Goal: Task Accomplishment & Management: Manage account settings

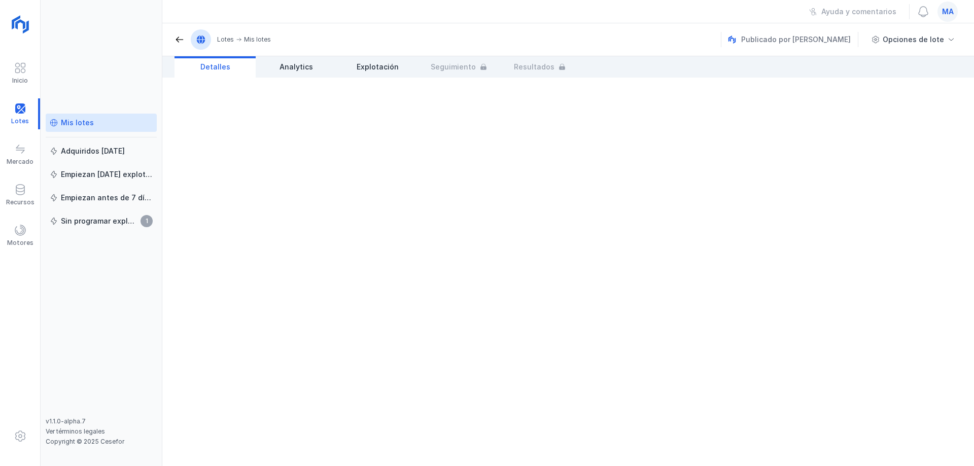
click at [77, 120] on div "Mis lotes" at bounding box center [77, 123] width 33 height 10
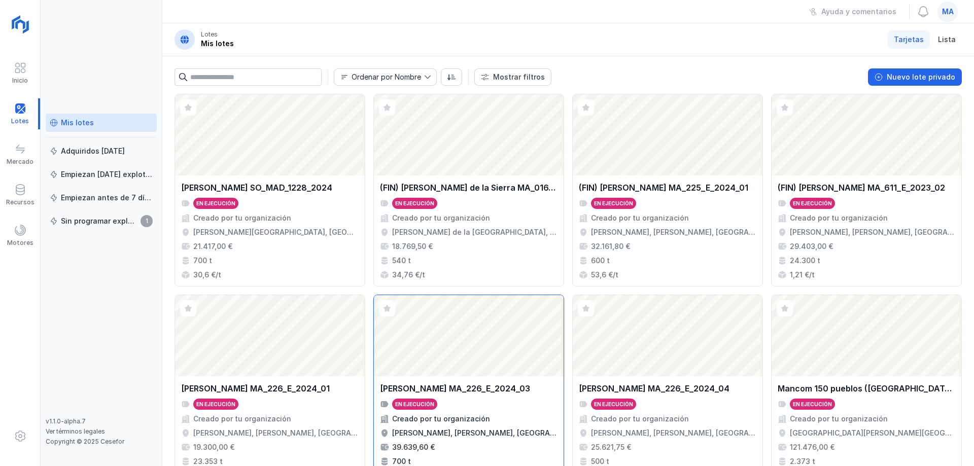
click at [537, 389] on div "[PERSON_NAME] MA_226_E_2024_03" at bounding box center [468, 388] width 177 height 12
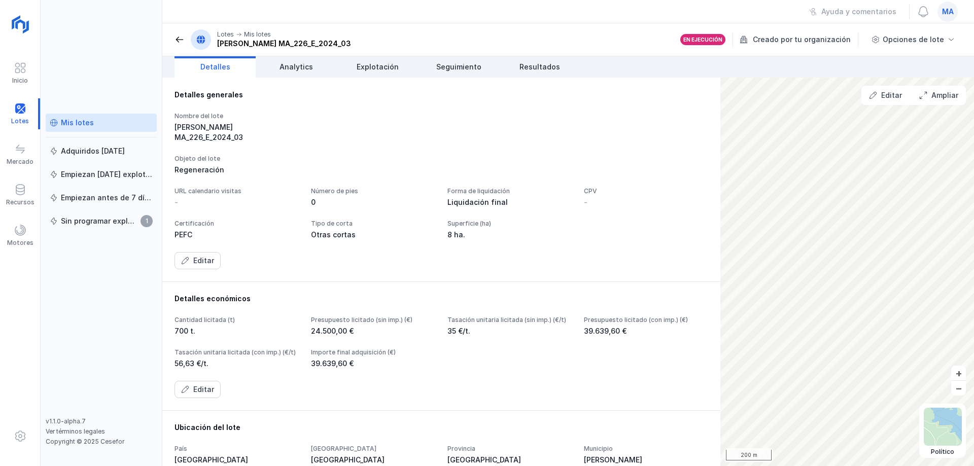
click at [510, 168] on div "Nombre del lote [PERSON_NAME] MA_226_E_2024_03 Objeto del lote Regeneración URL…" at bounding box center [440, 190] width 533 height 157
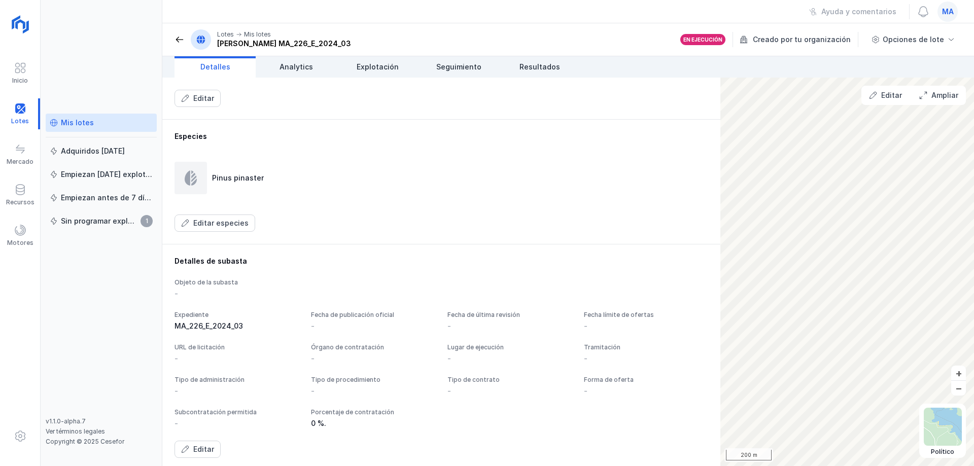
scroll to position [479, 0]
click at [209, 446] on div "Editar" at bounding box center [203, 445] width 21 height 10
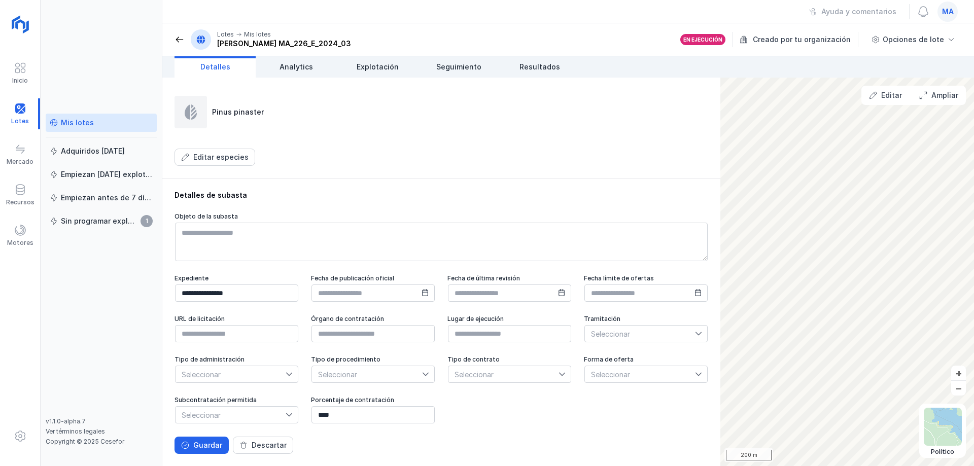
scroll to position [552, 0]
click at [435, 325] on input "text" at bounding box center [372, 333] width 123 height 17
click at [285, 366] on span "Seleccionar" at bounding box center [230, 374] width 110 height 16
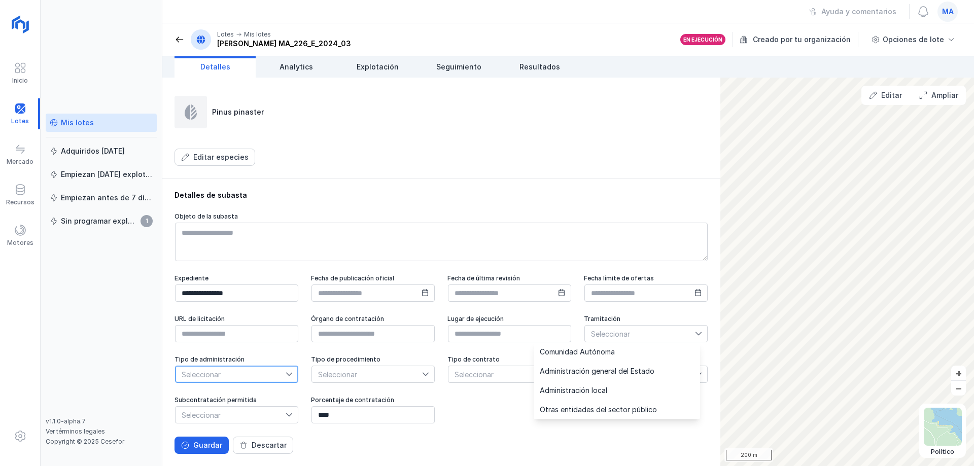
click at [285, 366] on span "Seleccionar" at bounding box center [230, 374] width 110 height 16
click at [585, 333] on span "Seleccionar" at bounding box center [640, 334] width 110 height 16
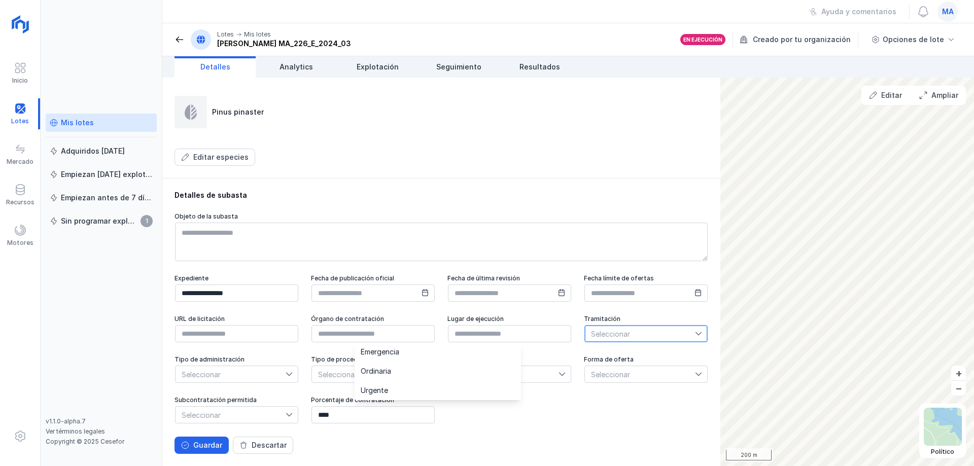
click at [585, 333] on span "Seleccionar" at bounding box center [640, 334] width 110 height 16
click at [476, 377] on span "Seleccionar" at bounding box center [503, 374] width 110 height 16
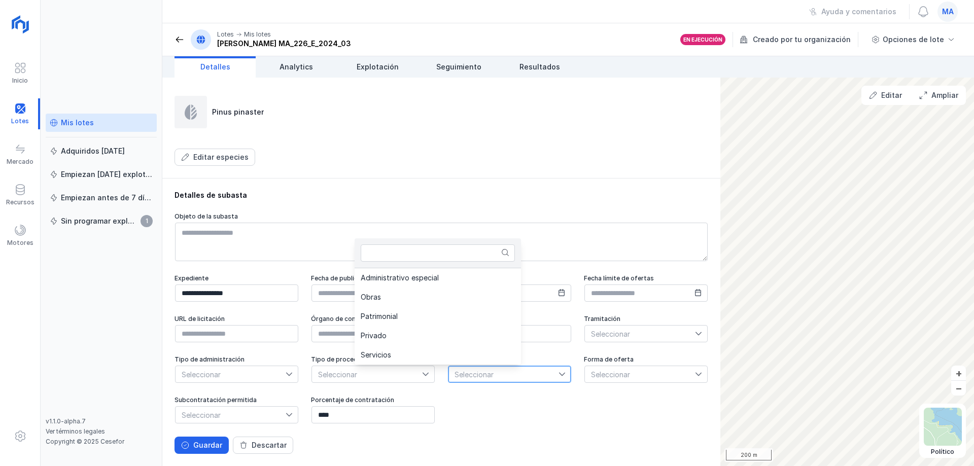
click at [477, 376] on span "Seleccionar" at bounding box center [503, 374] width 110 height 16
click at [585, 374] on span "Seleccionar" at bounding box center [640, 374] width 110 height 16
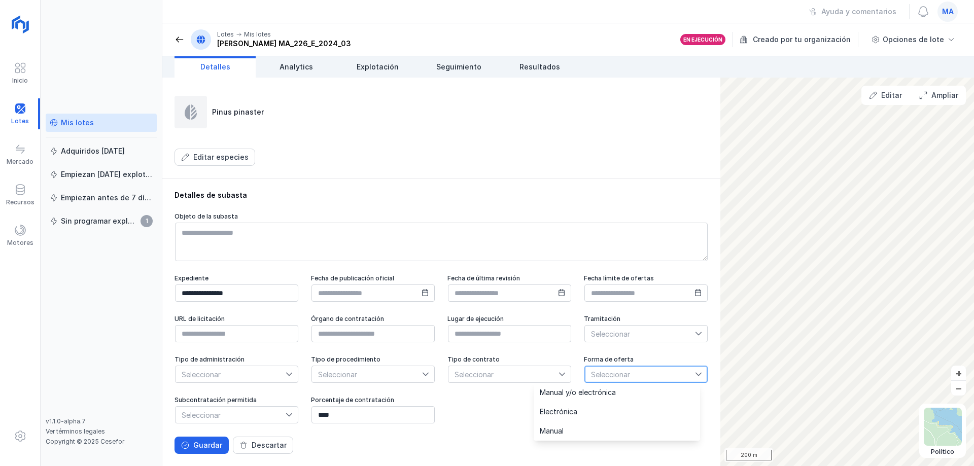
click at [585, 371] on span "Seleccionar" at bounding box center [640, 374] width 110 height 16
click at [312, 369] on span "Seleccionar" at bounding box center [367, 374] width 110 height 16
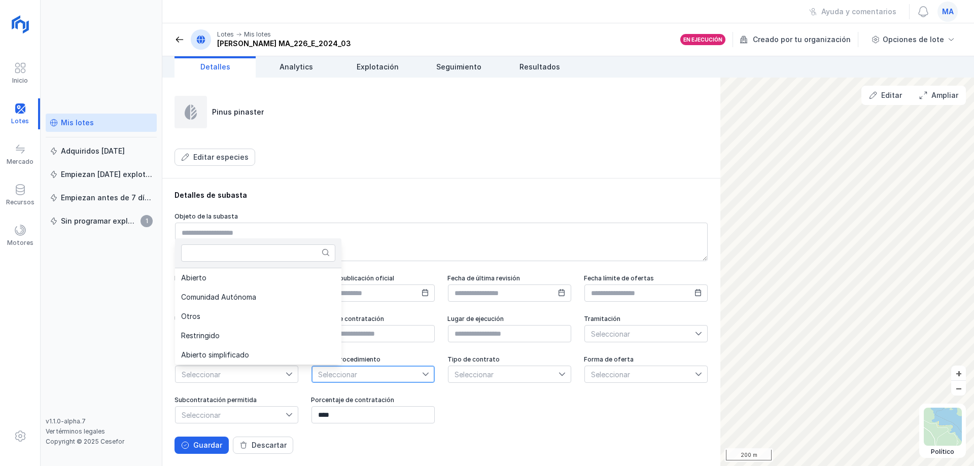
click at [312, 372] on span "Seleccionar" at bounding box center [367, 374] width 110 height 16
click at [285, 408] on span "Seleccionar" at bounding box center [230, 415] width 110 height 16
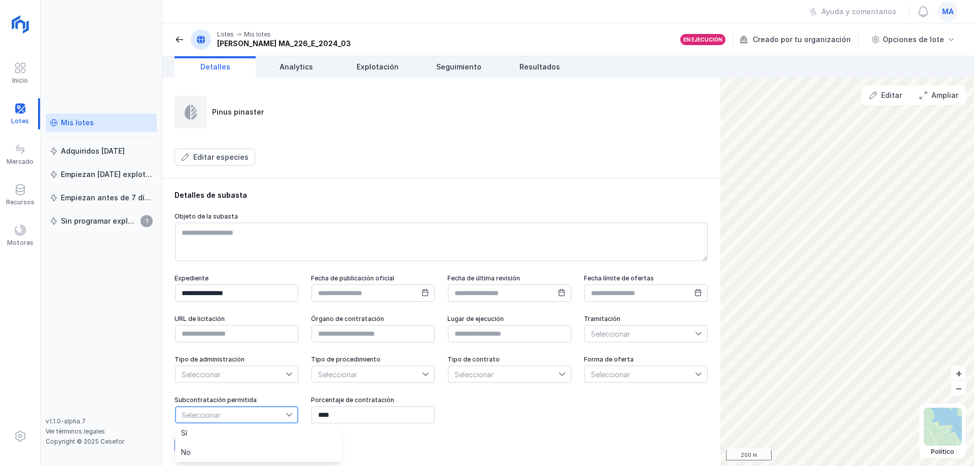
click at [534, 407] on div "**********" at bounding box center [440, 349] width 533 height 150
click at [209, 444] on div "Guardar" at bounding box center [207, 445] width 29 height 10
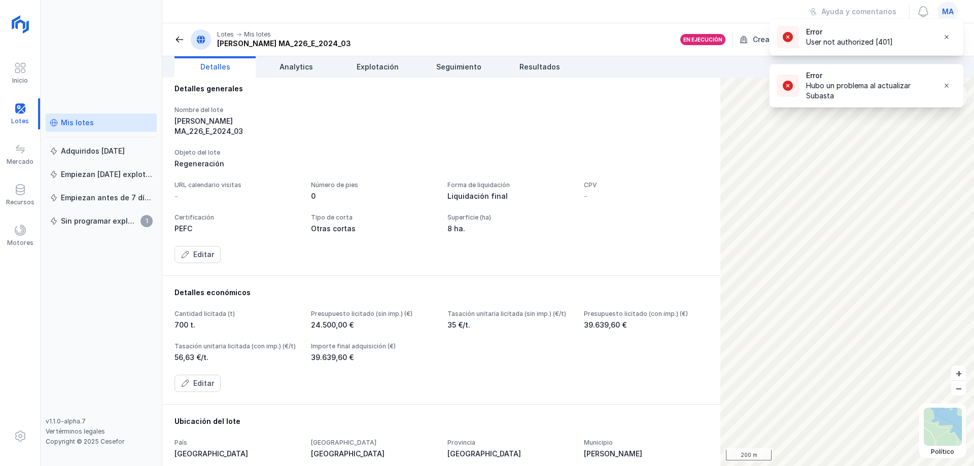
scroll to position [0, 0]
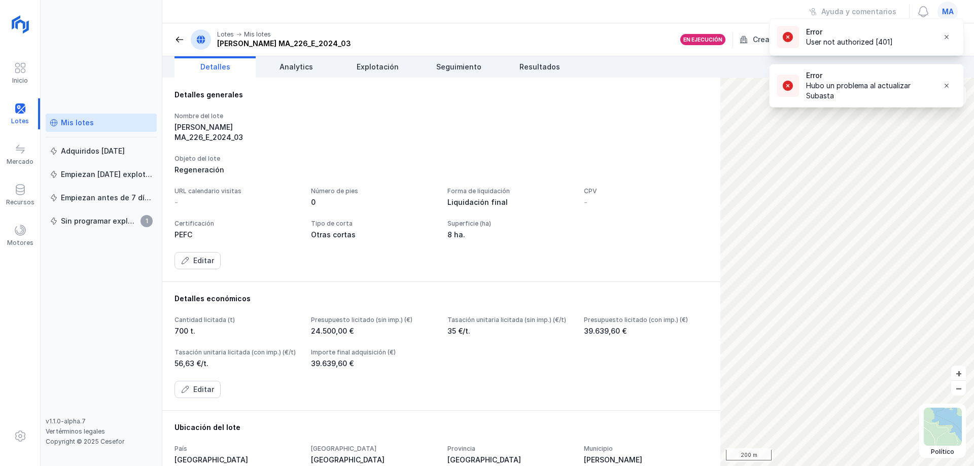
click at [577, 141] on div "Nombre del lote [PERSON_NAME] MA_226_E_2024_03 Objeto del lote Regeneración URL…" at bounding box center [440, 190] width 533 height 157
